Goal: Navigation & Orientation: Go to known website

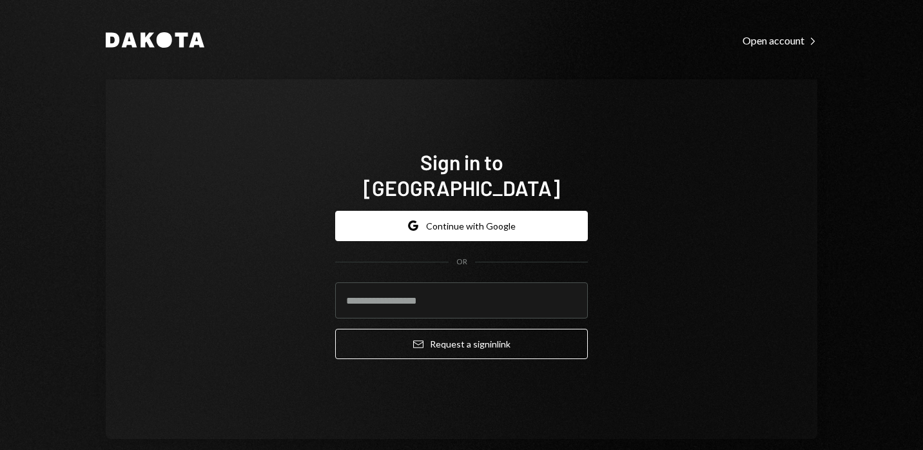
click at [468, 211] on button "Google Continue with Google" at bounding box center [461, 226] width 253 height 30
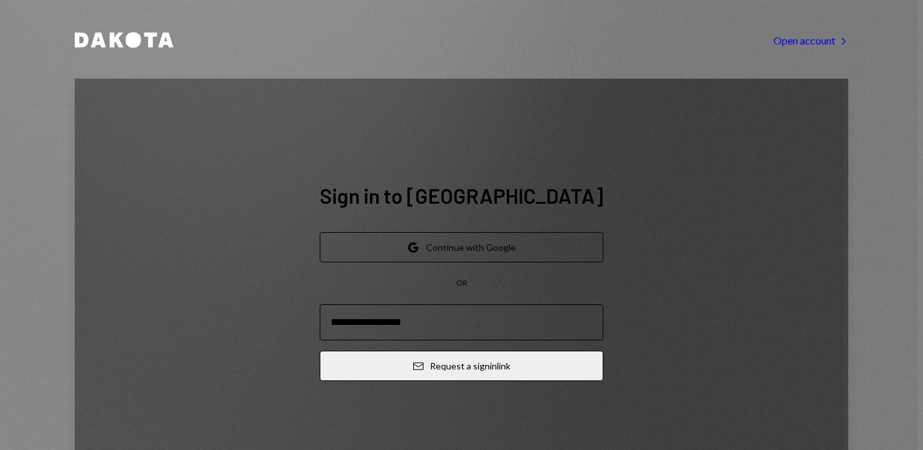
click at [446, 232] on button "Google Continue with Google" at bounding box center [461, 247] width 283 height 30
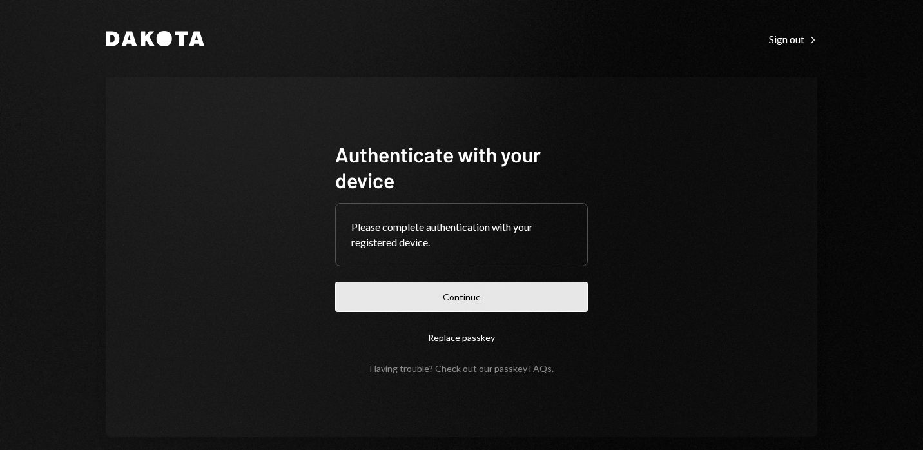
click at [441, 296] on button "Continue" at bounding box center [461, 297] width 253 height 30
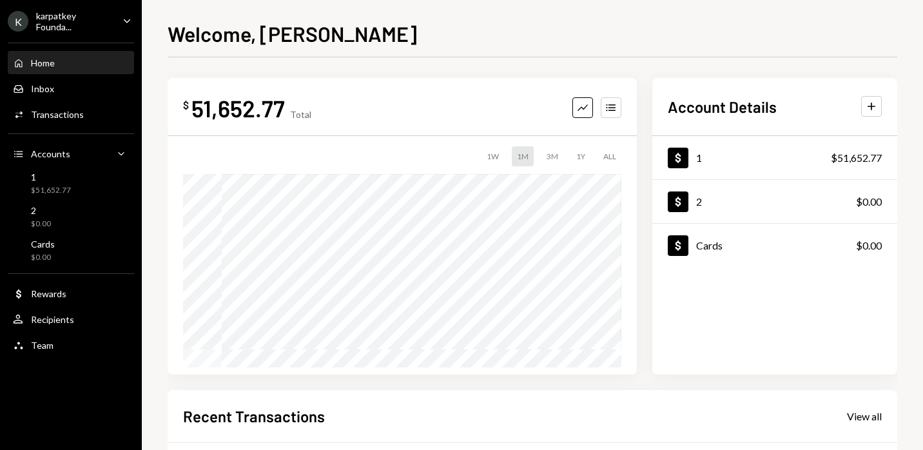
click at [909, 184] on div "Welcome, [PERSON_NAME] $ 51,652.77 Total Graph Accounts 1W 1M 3M 1Y ALL Account…" at bounding box center [532, 225] width 781 height 450
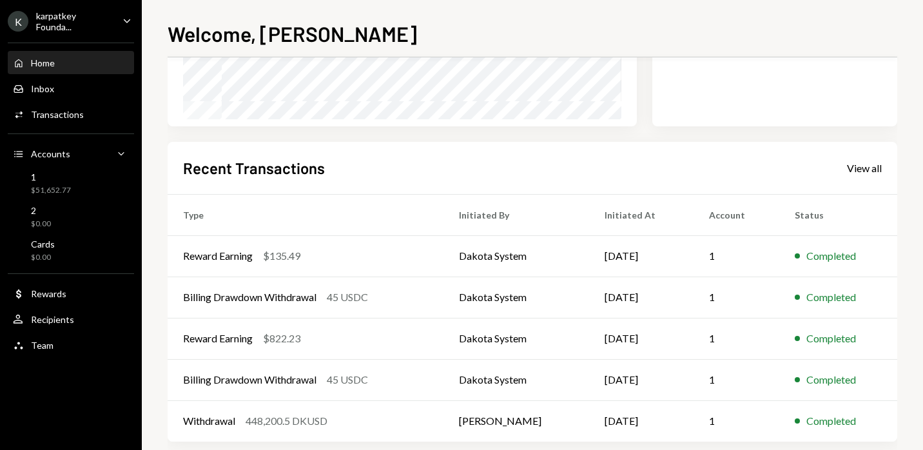
scroll to position [73, 0]
